Goal: Task Accomplishment & Management: Use online tool/utility

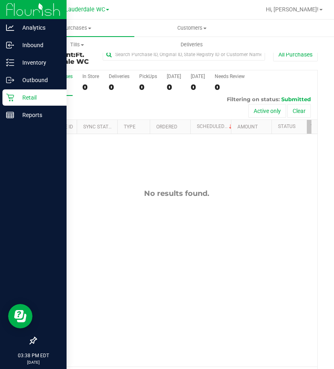
click at [10, 95] on icon at bounding box center [10, 97] width 8 height 8
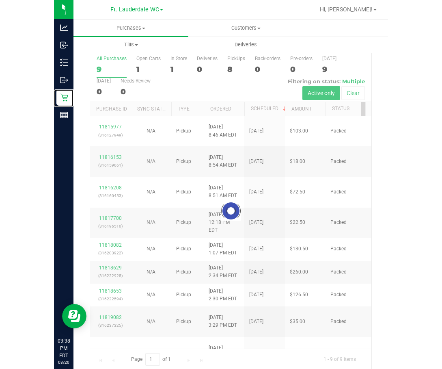
scroll to position [27, 0]
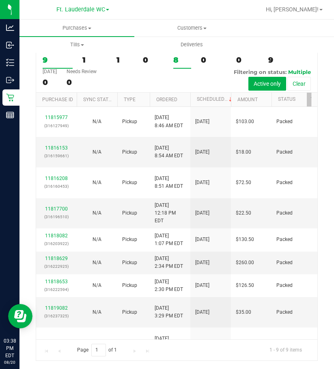
click at [180, 56] on div "8" at bounding box center [182, 59] width 18 height 9
click at [0, 0] on input "PickUps 8" at bounding box center [0, 0] width 0 height 0
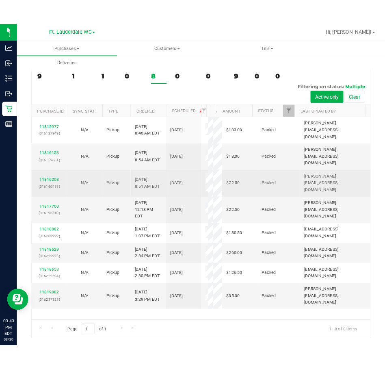
scroll to position [20, 0]
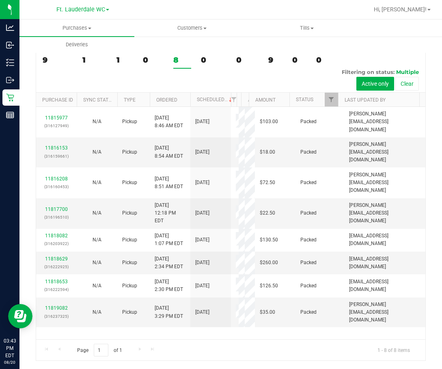
click at [334, 47] on div "Purchases Summary of purchases Fulfillment All purchases Customers All customer…" at bounding box center [240, 35] width 442 height 33
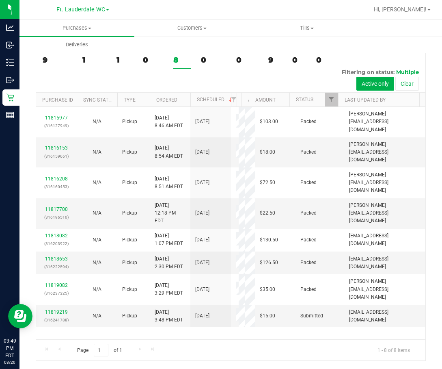
drag, startPoint x: 167, startPoint y: 62, endPoint x: 178, endPoint y: 64, distance: 10.4
click at [167, 62] on div "All Purchases 9 Open Carts 1 In Store 1 Deliveries 0 PickUps 8 Back-orders 0 Pr…" at bounding box center [231, 68] width 390 height 50
click at [178, 64] on div "8" at bounding box center [182, 59] width 18 height 9
click at [0, 0] on input "PickUps 8" at bounding box center [0, 0] width 0 height 0
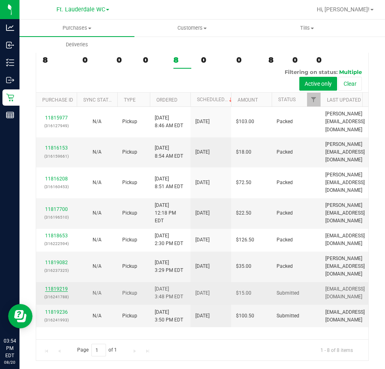
click at [50, 286] on link "11819219" at bounding box center [56, 289] width 23 height 6
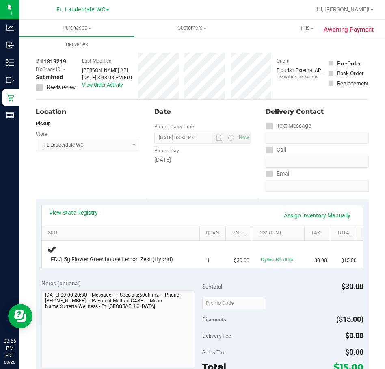
click at [180, 213] on div "View State Registry Assign Inventory Manually" at bounding box center [202, 215] width 307 height 14
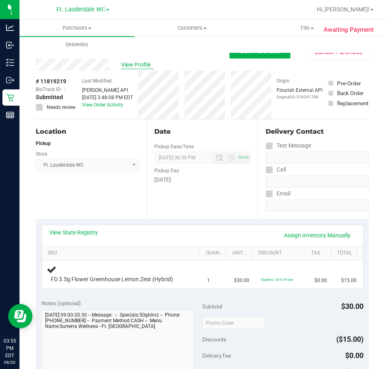
click at [140, 67] on span "View Profile" at bounding box center [137, 65] width 32 height 9
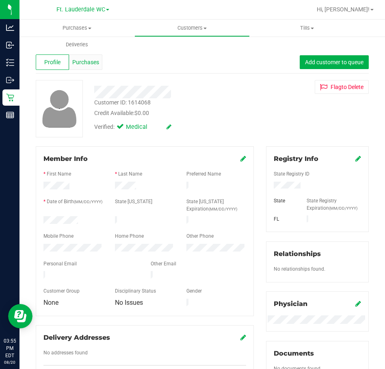
click at [91, 65] on span "Purchases" at bounding box center [85, 62] width 27 height 9
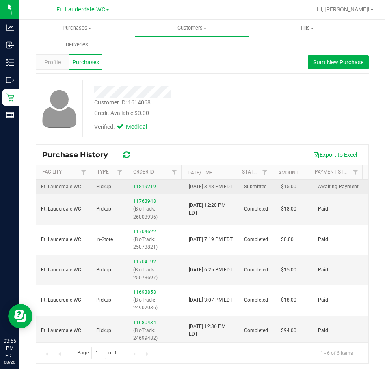
click at [140, 191] on div "11819219" at bounding box center [155, 187] width 45 height 8
click at [141, 189] on link "11819219" at bounding box center [144, 187] width 23 height 6
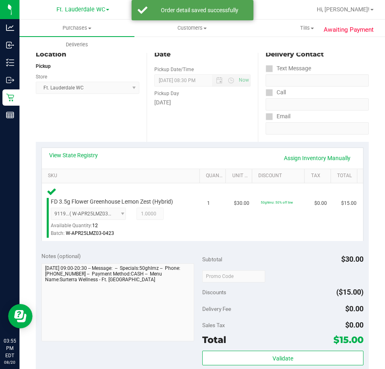
scroll to position [244, 0]
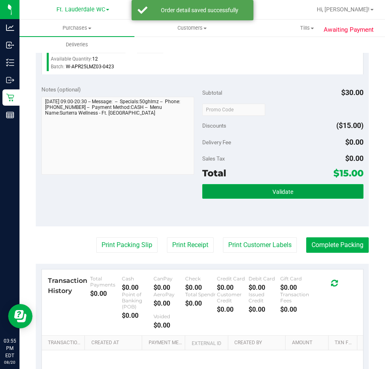
click at [264, 197] on button "Validate" at bounding box center [282, 191] width 161 height 15
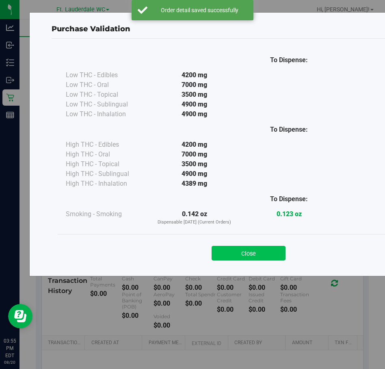
click at [258, 248] on button "Close" at bounding box center [249, 253] width 74 height 15
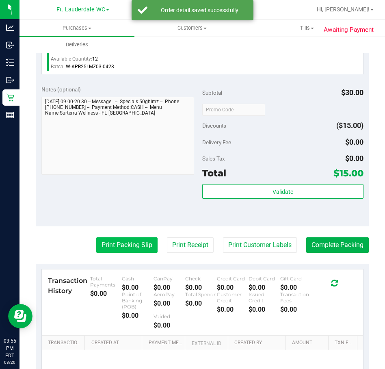
click at [138, 243] on button "Print Packing Slip" at bounding box center [126, 244] width 61 height 15
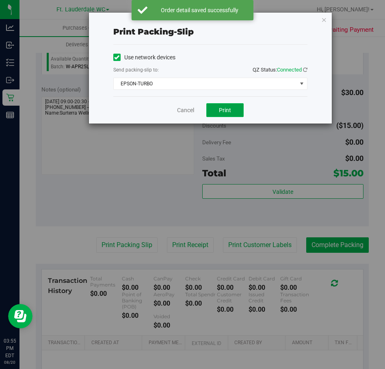
click at [225, 112] on span "Print" at bounding box center [225, 110] width 12 height 6
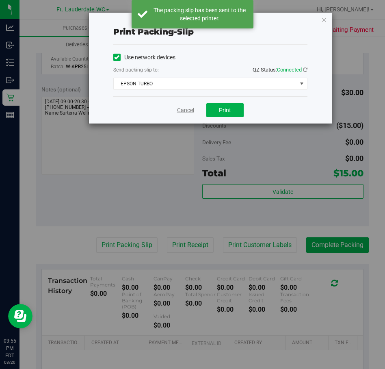
click at [193, 112] on link "Cancel" at bounding box center [185, 110] width 17 height 9
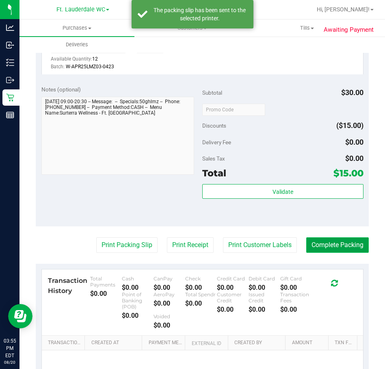
click at [334, 247] on button "Complete Packing" at bounding box center [337, 244] width 63 height 15
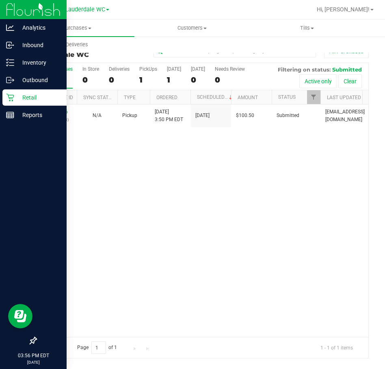
click at [12, 100] on icon at bounding box center [10, 98] width 8 height 8
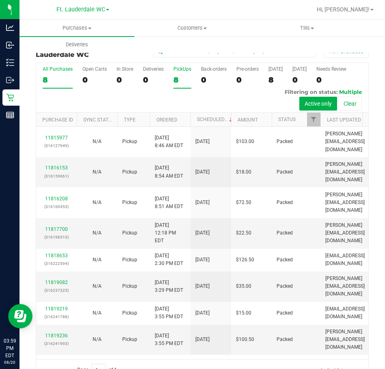
click at [184, 76] on div "8" at bounding box center [182, 79] width 18 height 9
click at [0, 0] on input "PickUps 8" at bounding box center [0, 0] width 0 height 0
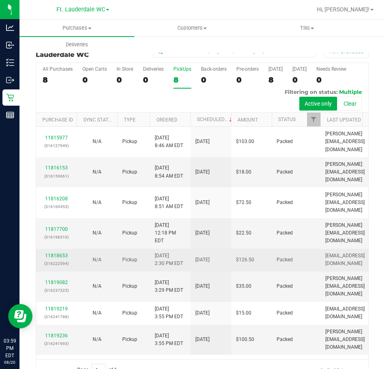
scroll to position [20, 0]
